Goal: Use online tool/utility: Utilize a website feature to perform a specific function

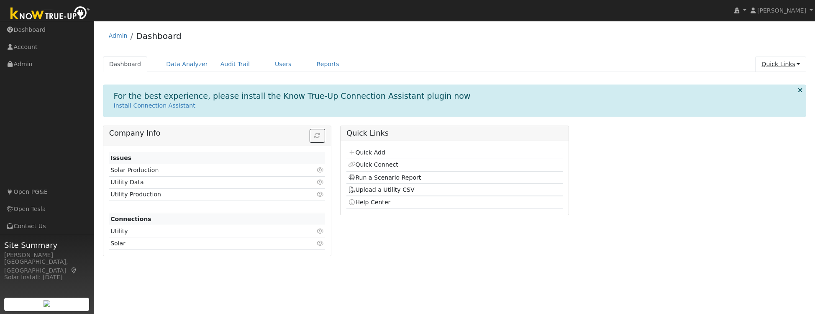
click at [780, 64] on link "Quick Links" at bounding box center [780, 63] width 51 height 15
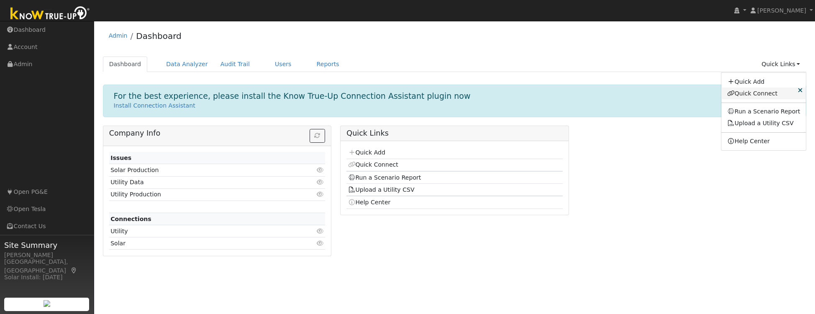
click at [754, 95] on link "Quick Connect" at bounding box center [763, 93] width 85 height 12
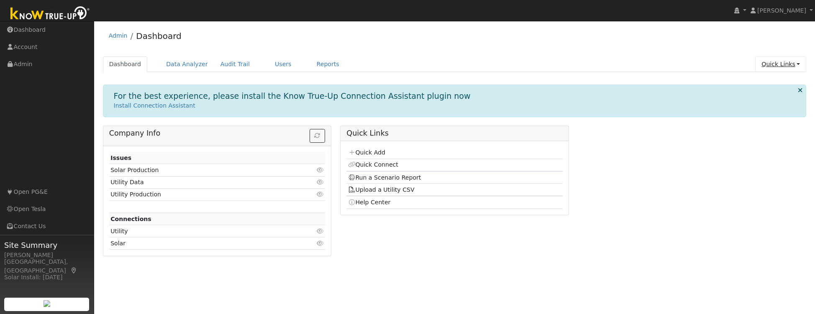
click at [790, 67] on link "Quick Links" at bounding box center [780, 63] width 51 height 15
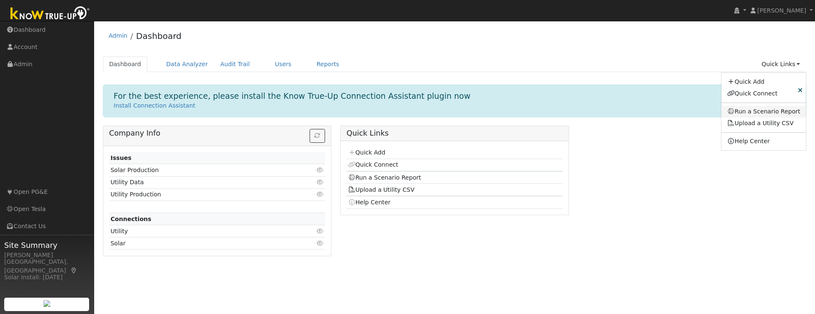
click at [768, 112] on link "Run a Scenario Report" at bounding box center [763, 112] width 85 height 12
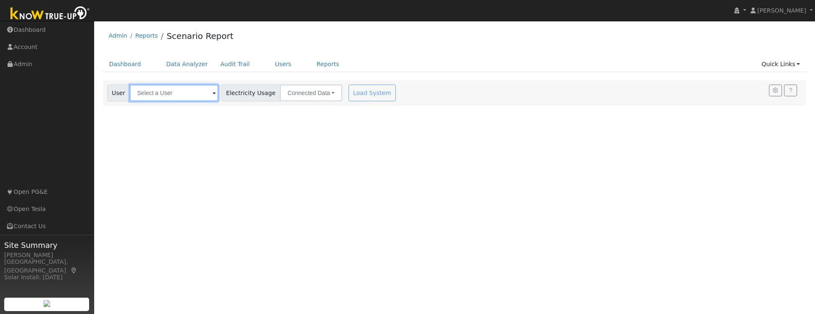
click at [206, 92] on input "text" at bounding box center [174, 92] width 89 height 17
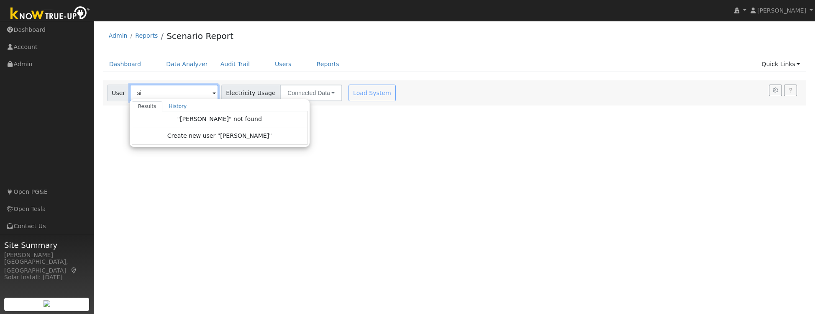
type input "s"
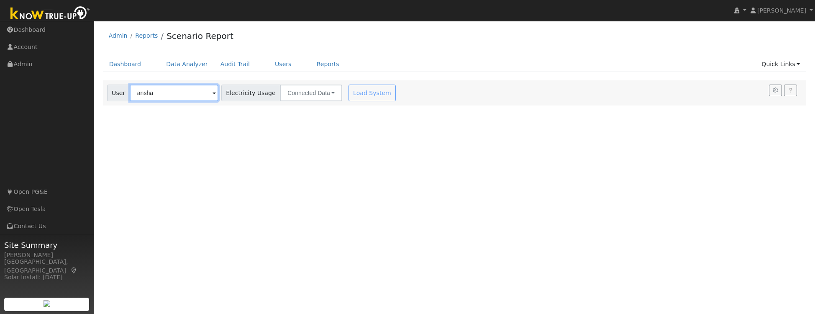
type input "ansha"
